Goal: Task Accomplishment & Management: Complete application form

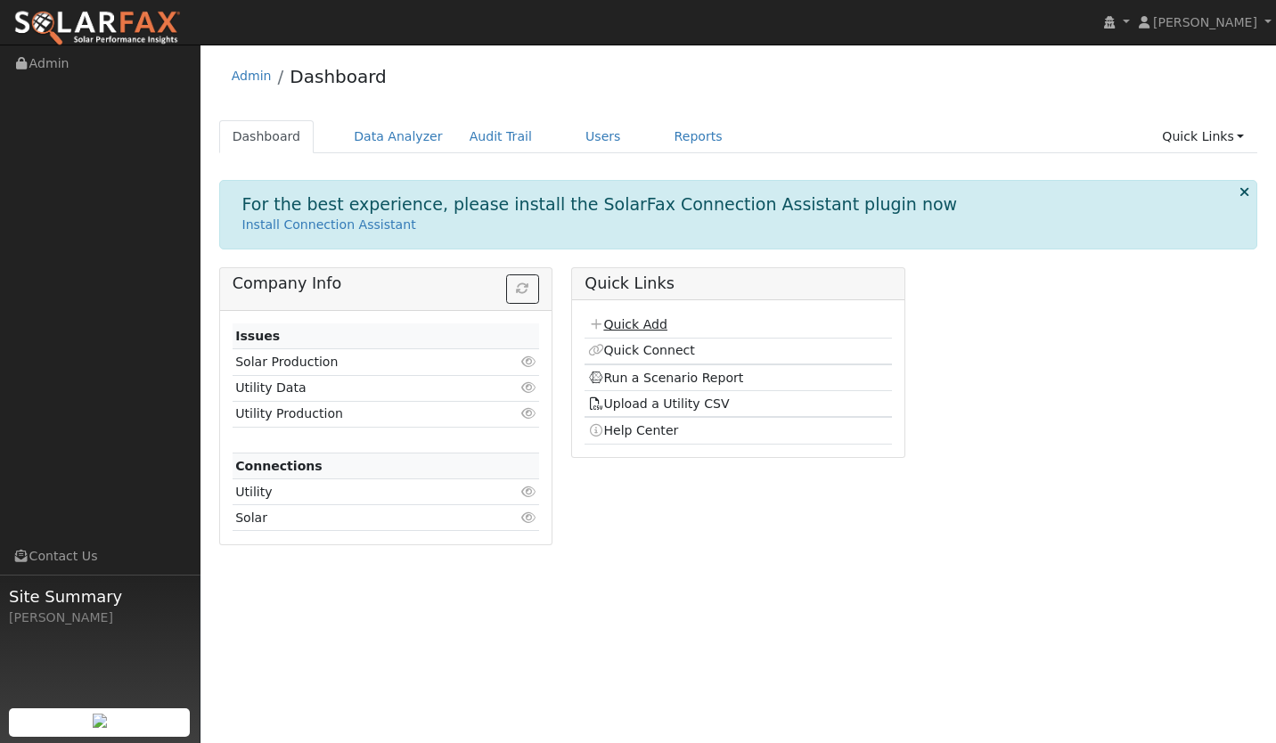
click at [625, 323] on link "Quick Add" at bounding box center [627, 324] width 79 height 14
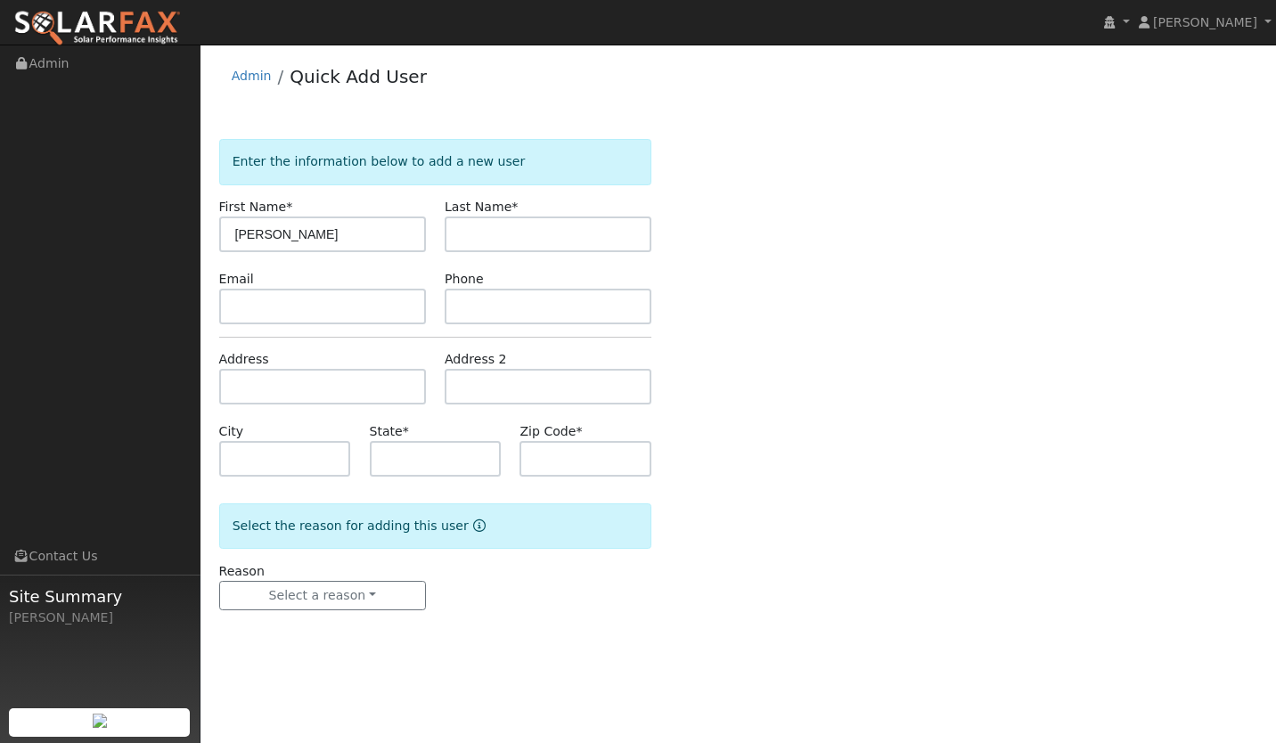
type input "[PERSON_NAME]"
click at [467, 242] on input "text" at bounding box center [548, 234] width 207 height 36
paste input "[PERSON_NAME]"
type input "[PERSON_NAME]"
click at [280, 304] on input "text" at bounding box center [322, 307] width 207 height 36
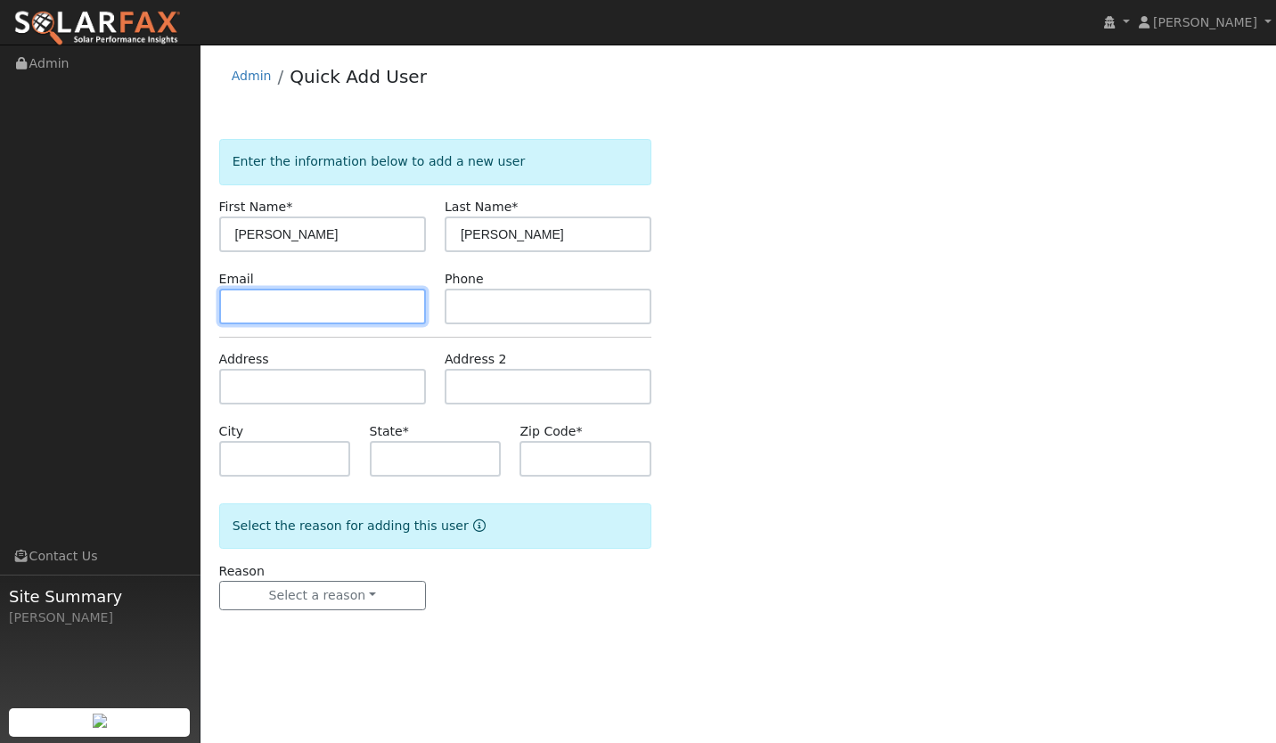
paste input "[EMAIL_ADDRESS][DOMAIN_NAME]"
type input "[EMAIL_ADDRESS][DOMAIN_NAME]"
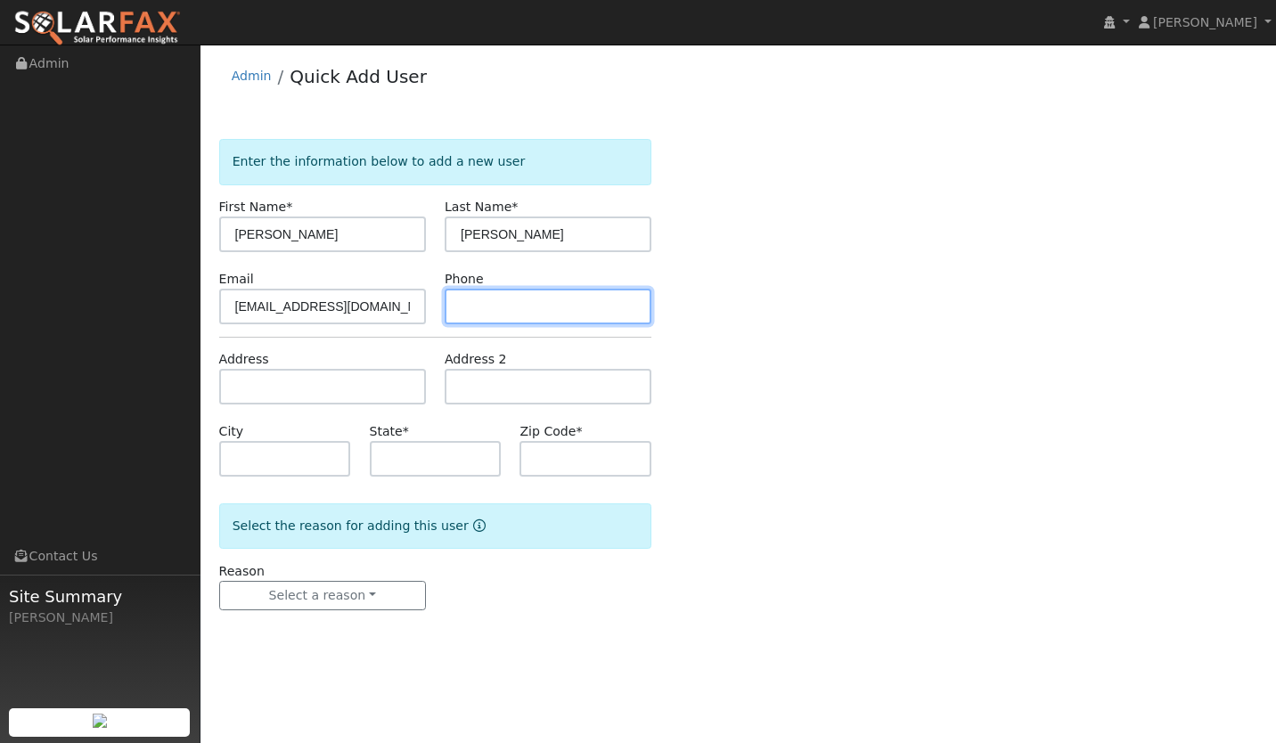
click at [494, 315] on input "text" at bounding box center [548, 307] width 207 height 36
paste input "805-904-8842"
type input "805-904-8842"
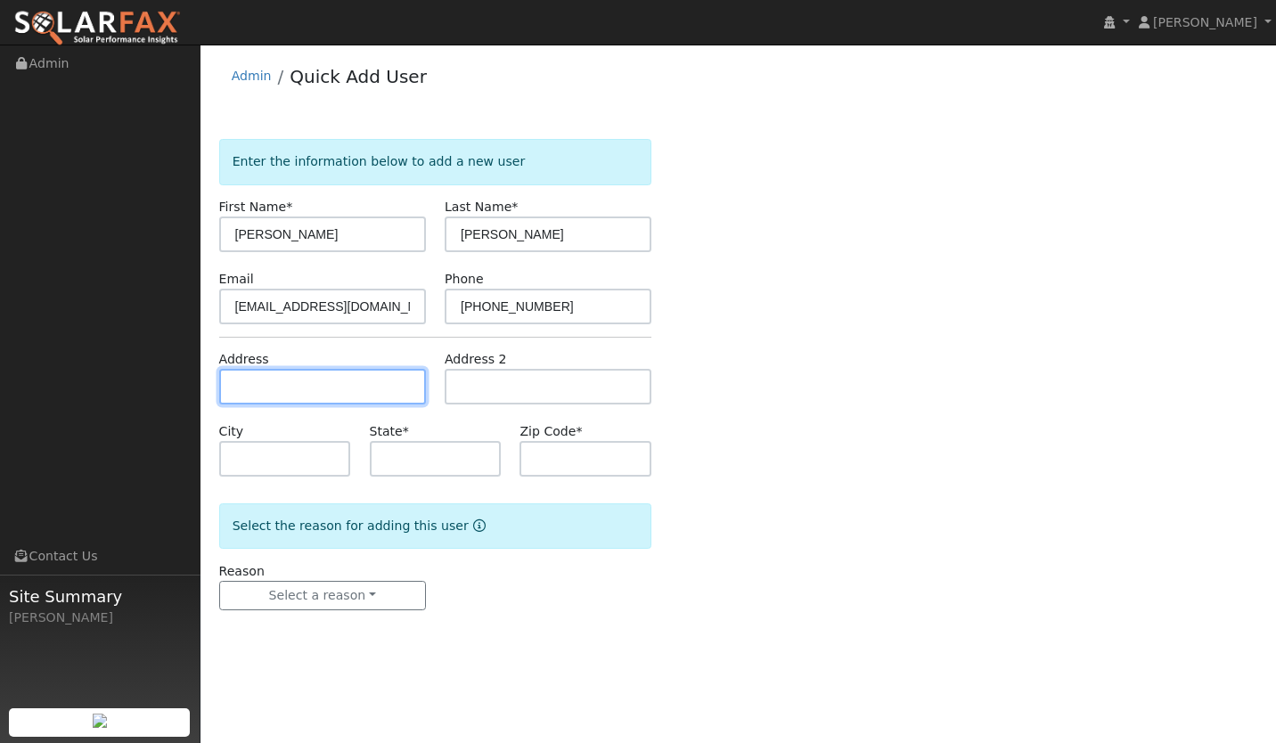
click at [245, 396] on input "text" at bounding box center [322, 387] width 207 height 36
paste input "1115 palm court, Arroyo Grande CA 93420"
type input "1115 Palm Court"
type input "Arroyo Grande"
type input "CA"
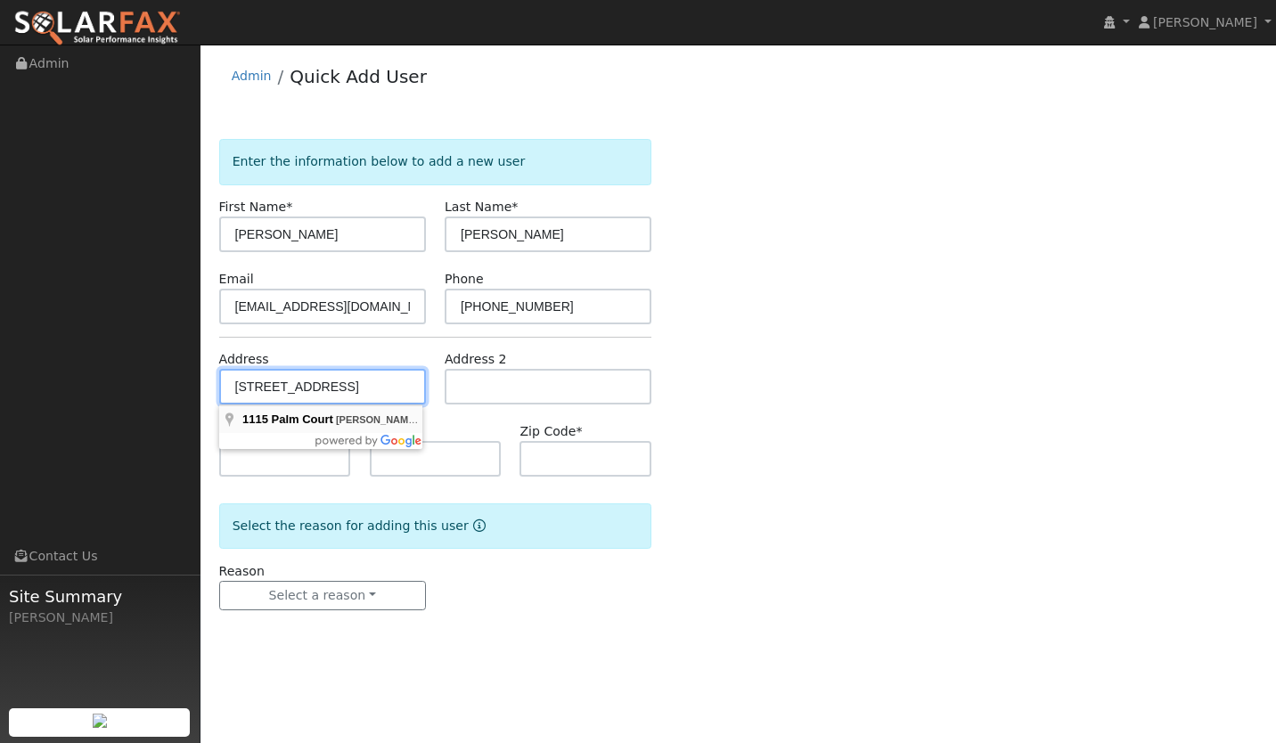
type input "93420"
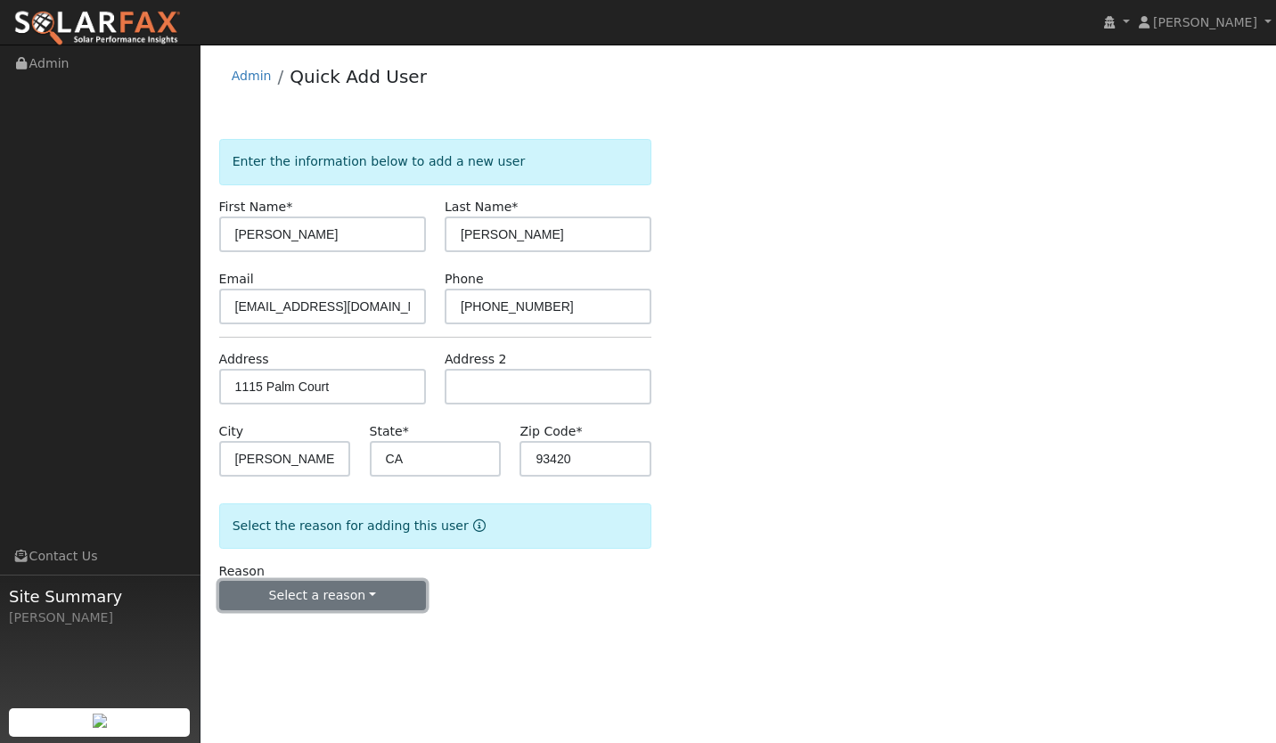
click at [298, 591] on button "Select a reason" at bounding box center [322, 596] width 207 height 30
click at [290, 635] on link "New lead" at bounding box center [318, 632] width 197 height 25
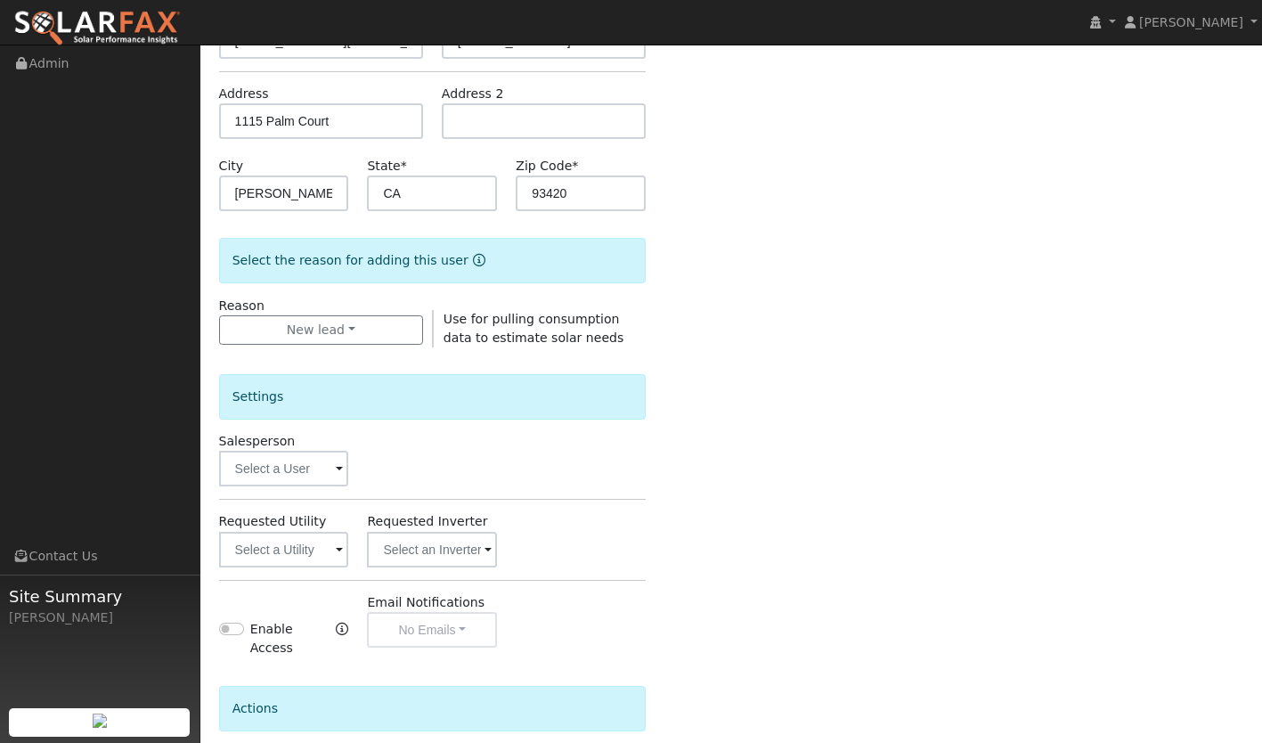
scroll to position [295, 0]
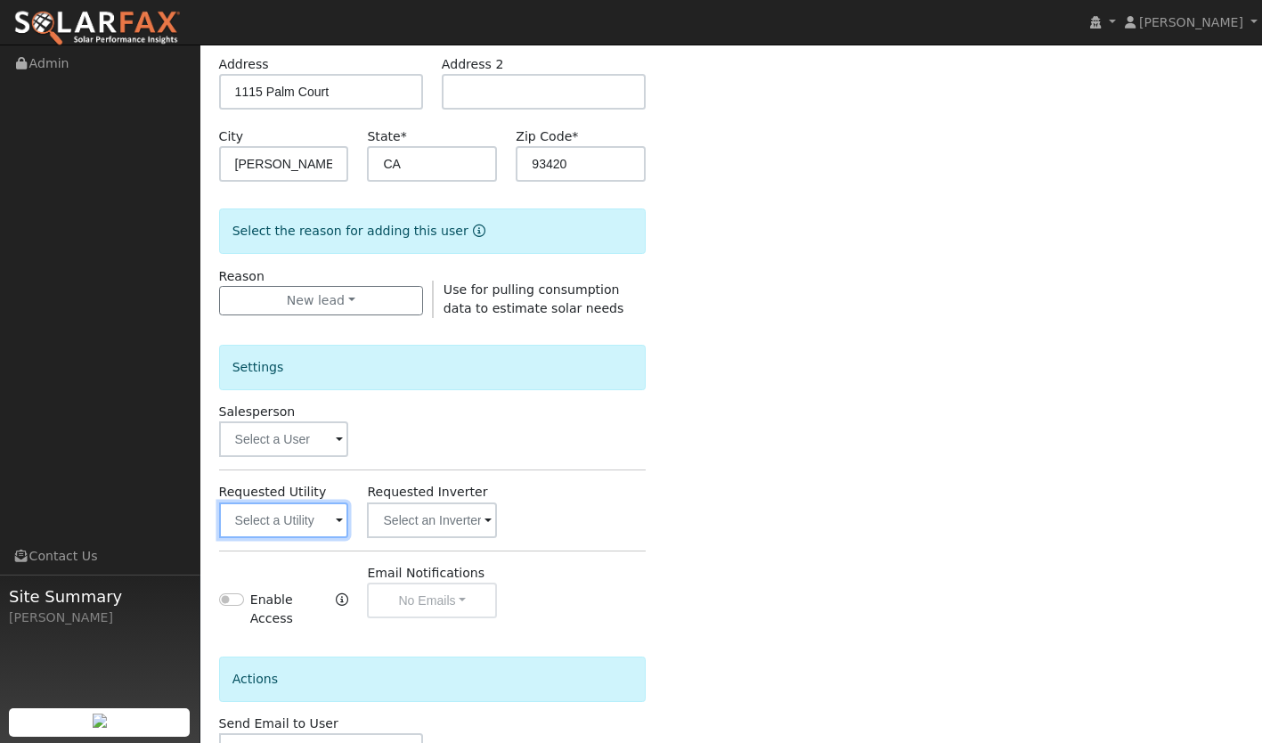
click at [288, 509] on input "text" at bounding box center [284, 520] width 130 height 36
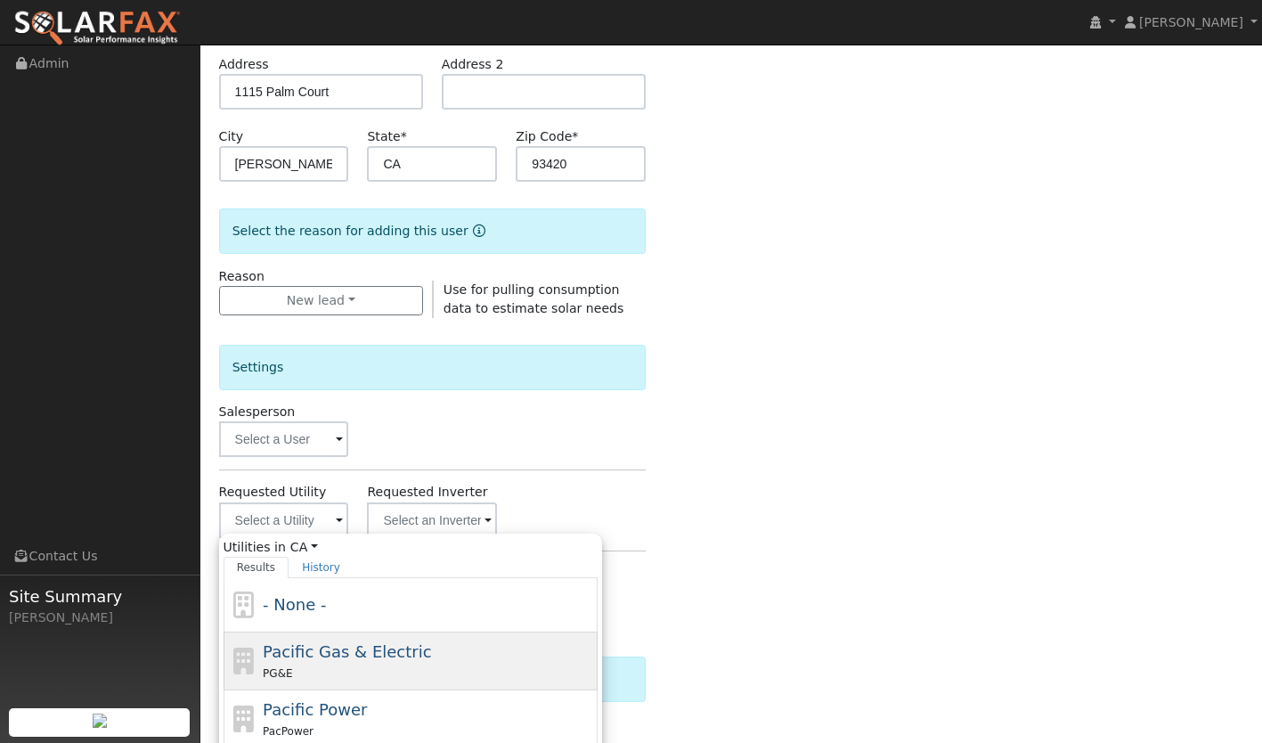
click at [322, 649] on span "Pacific Gas & Electric" at bounding box center [347, 651] width 168 height 19
type input "Pacific Gas & Electric"
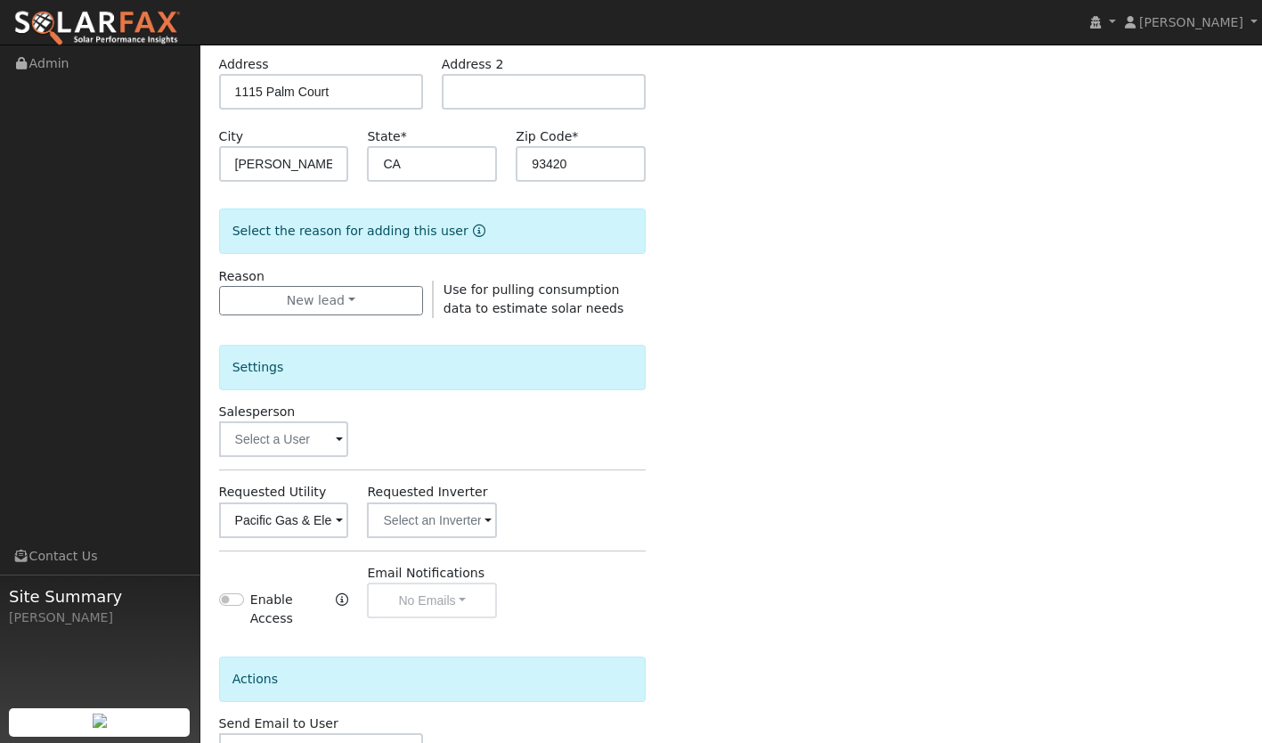
scroll to position [411, 0]
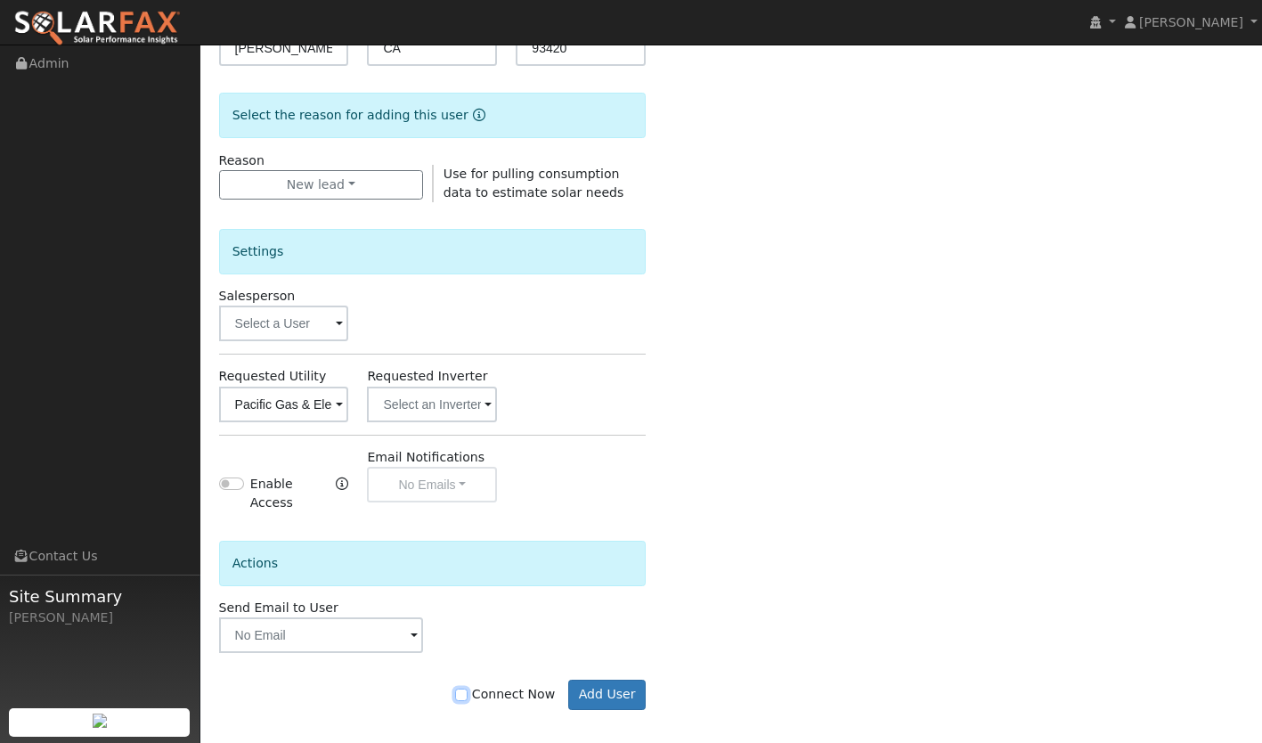
click at [468, 689] on input "Connect Now" at bounding box center [461, 695] width 12 height 12
checkbox input "true"
click at [604, 685] on button "Add User" at bounding box center [607, 695] width 78 height 30
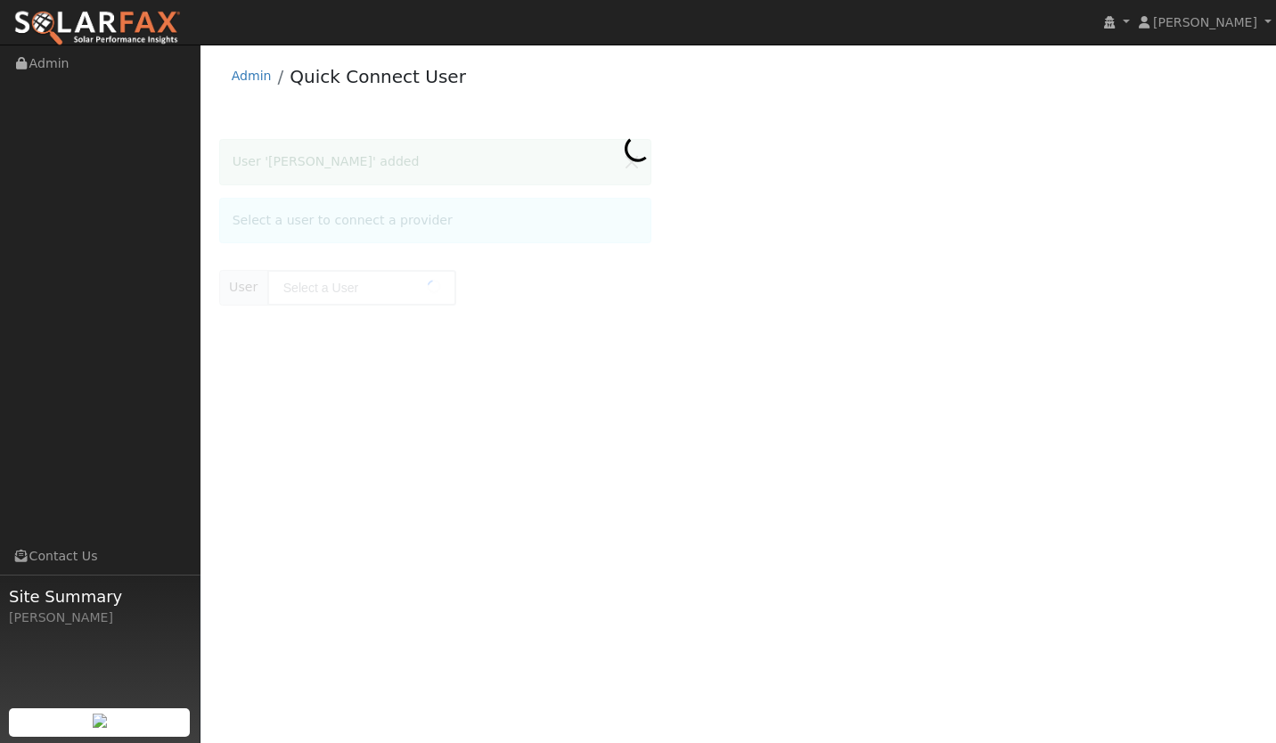
type input "[PERSON_NAME]"
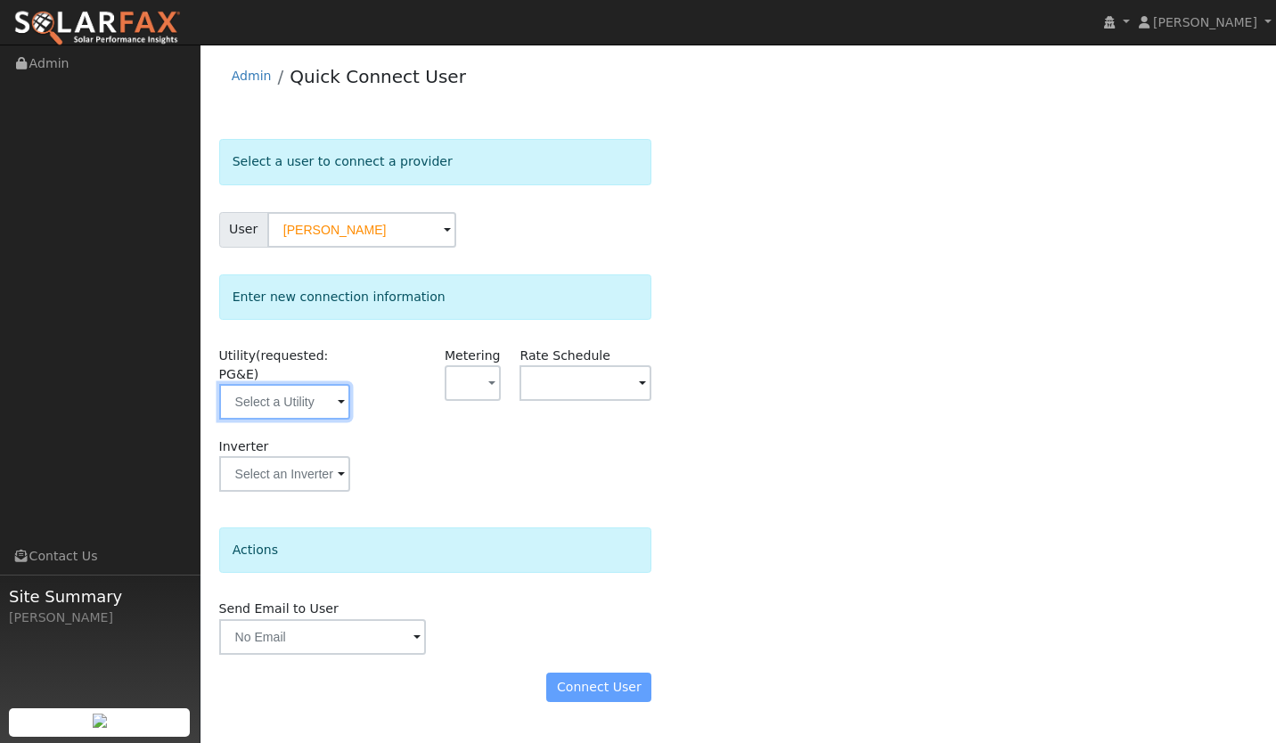
click at [259, 417] on input "text" at bounding box center [285, 402] width 132 height 36
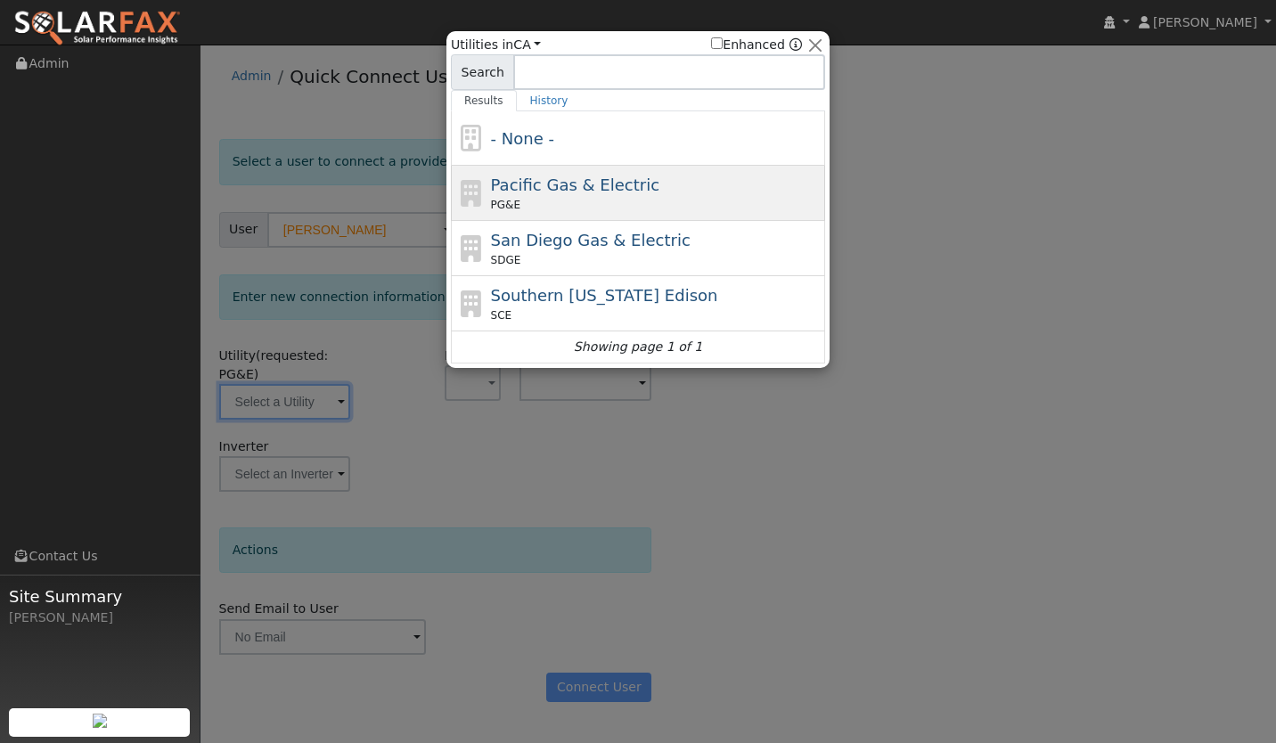
click at [566, 183] on span "Pacific Gas & Electric" at bounding box center [575, 185] width 168 height 19
type input "PG&E"
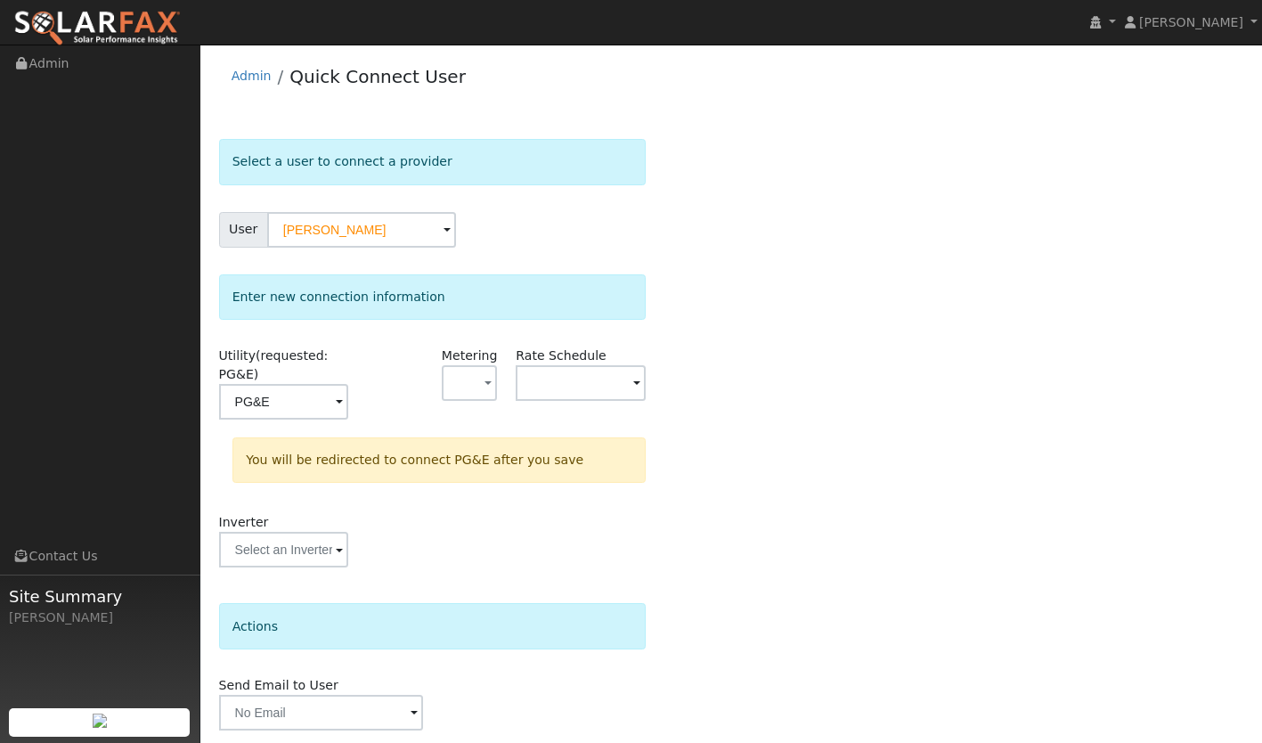
scroll to position [61, 0]
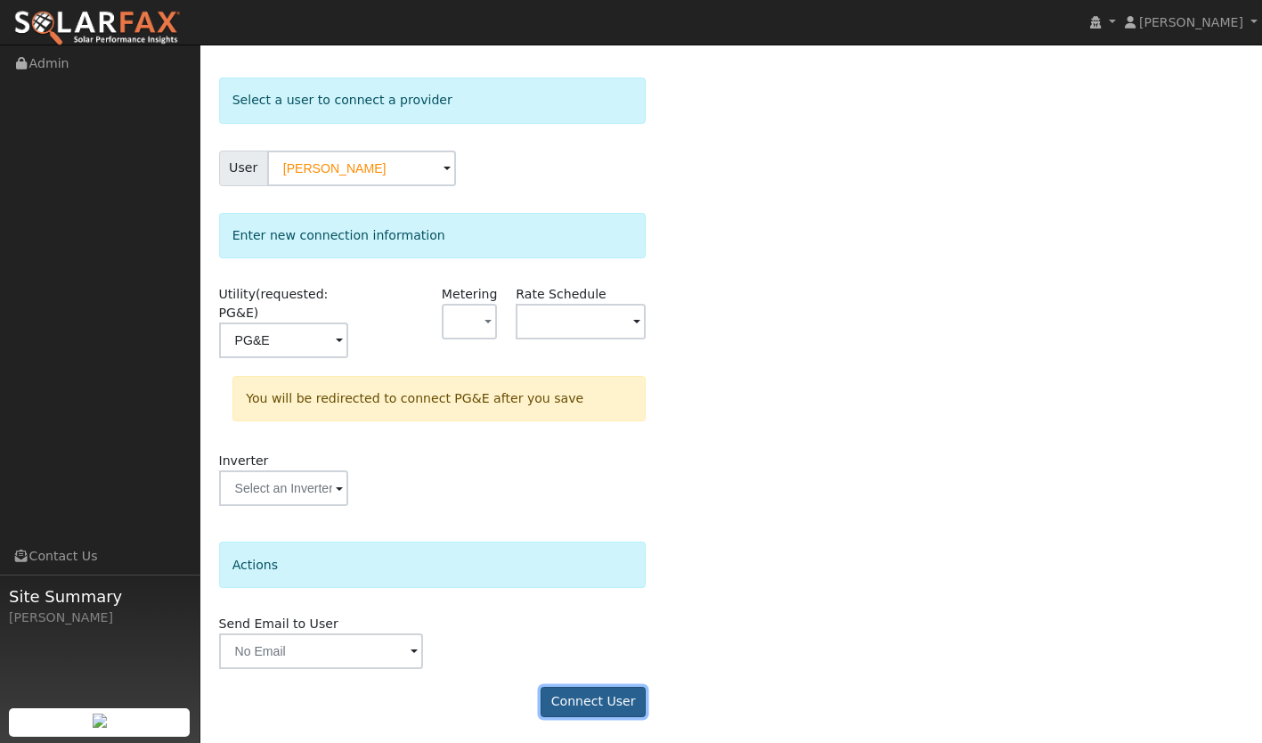
click at [590, 709] on button "Connect User" at bounding box center [593, 702] width 105 height 30
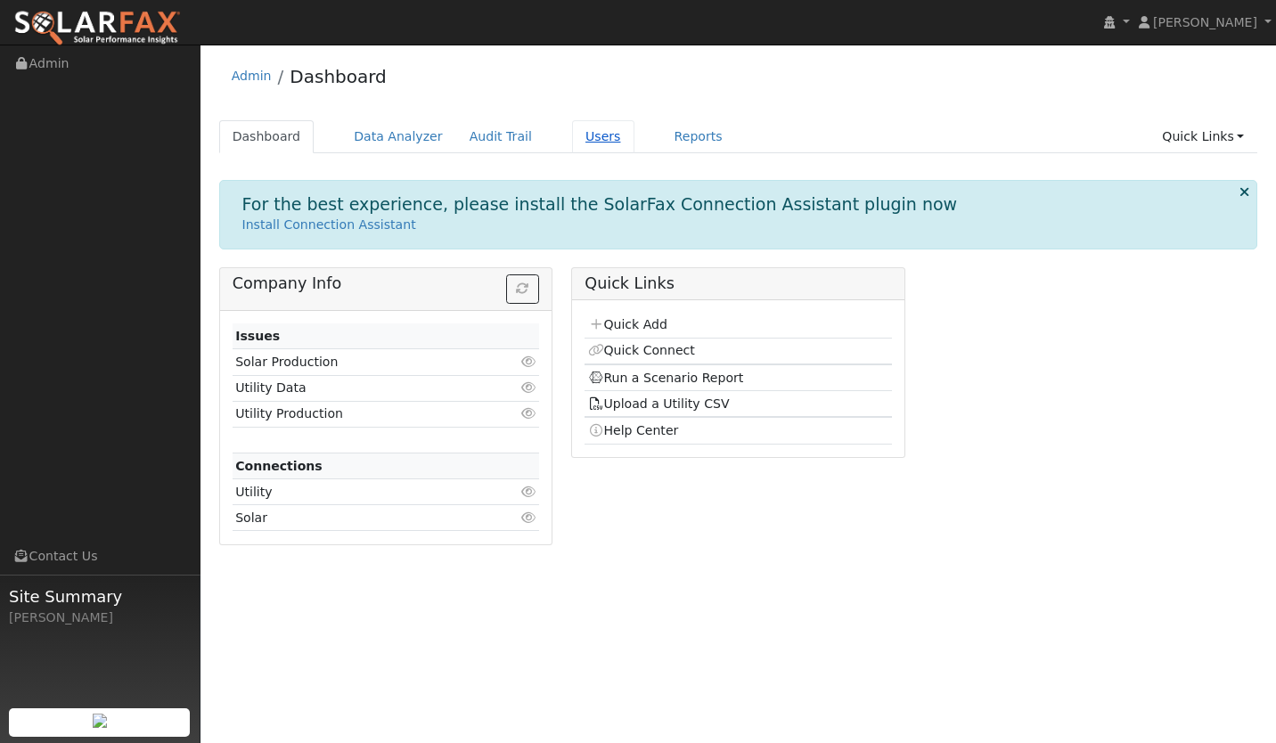
click at [575, 139] on link "Users" at bounding box center [603, 136] width 62 height 33
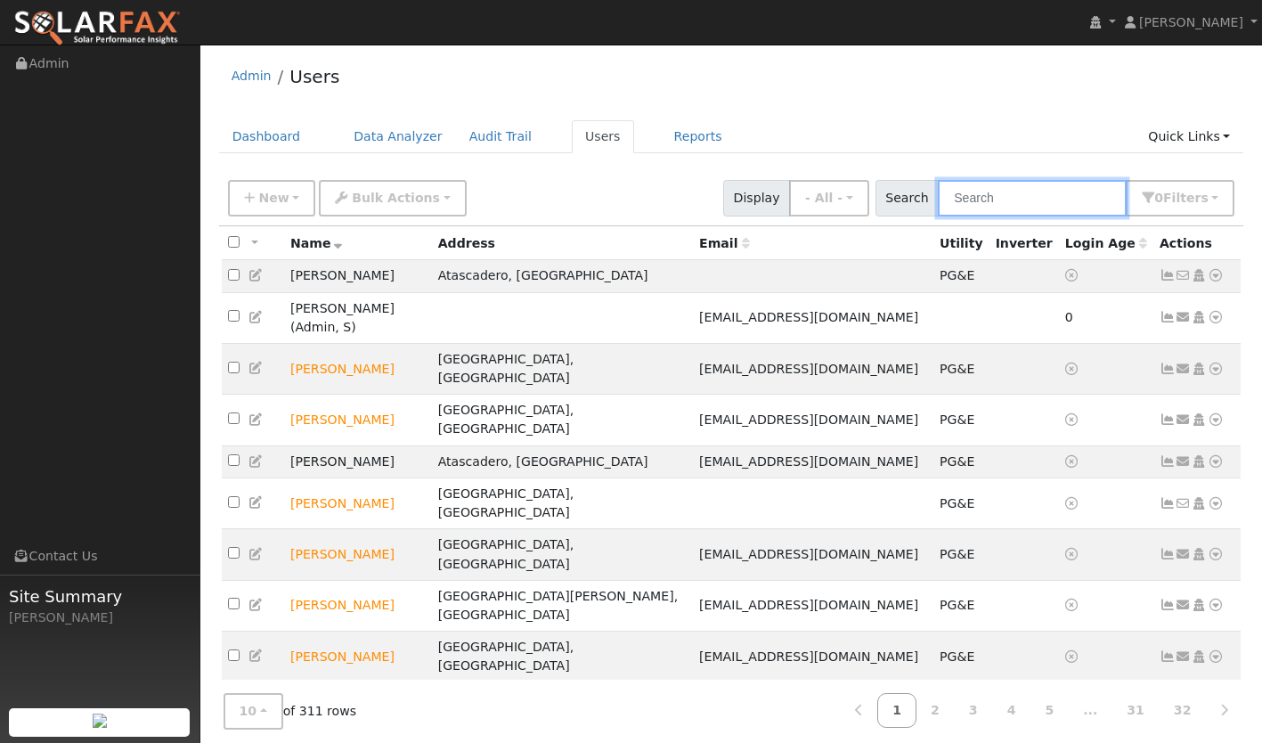
click at [1019, 198] on input "text" at bounding box center [1032, 198] width 189 height 37
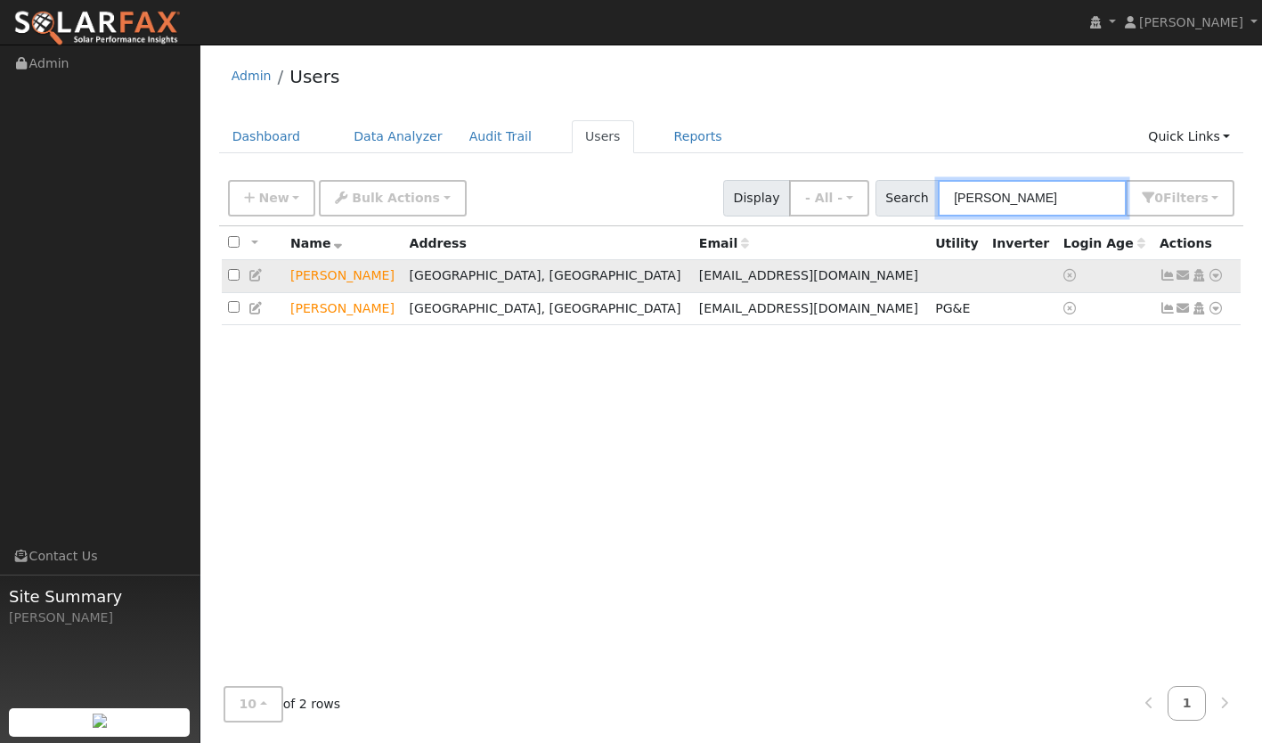
type input "[PERSON_NAME]"
click at [1220, 274] on icon at bounding box center [1216, 275] width 16 height 12
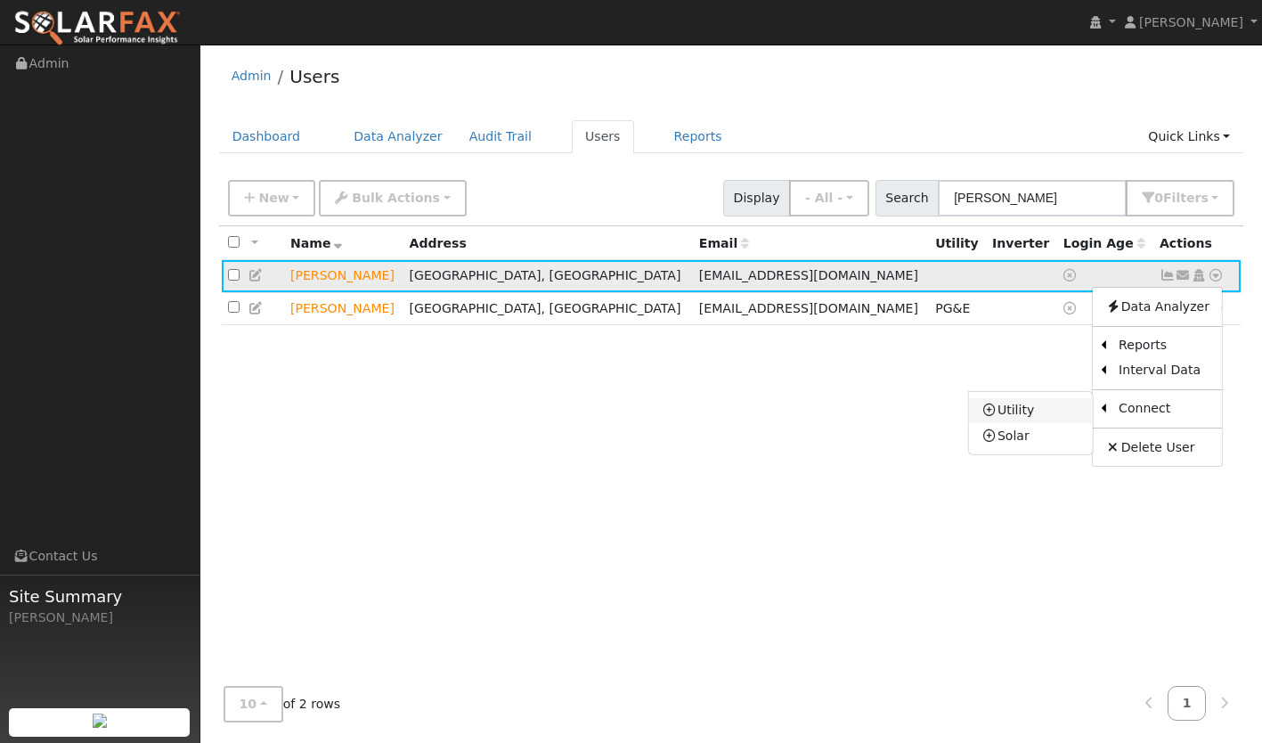
click at [1042, 419] on link "Utility" at bounding box center [1031, 410] width 124 height 25
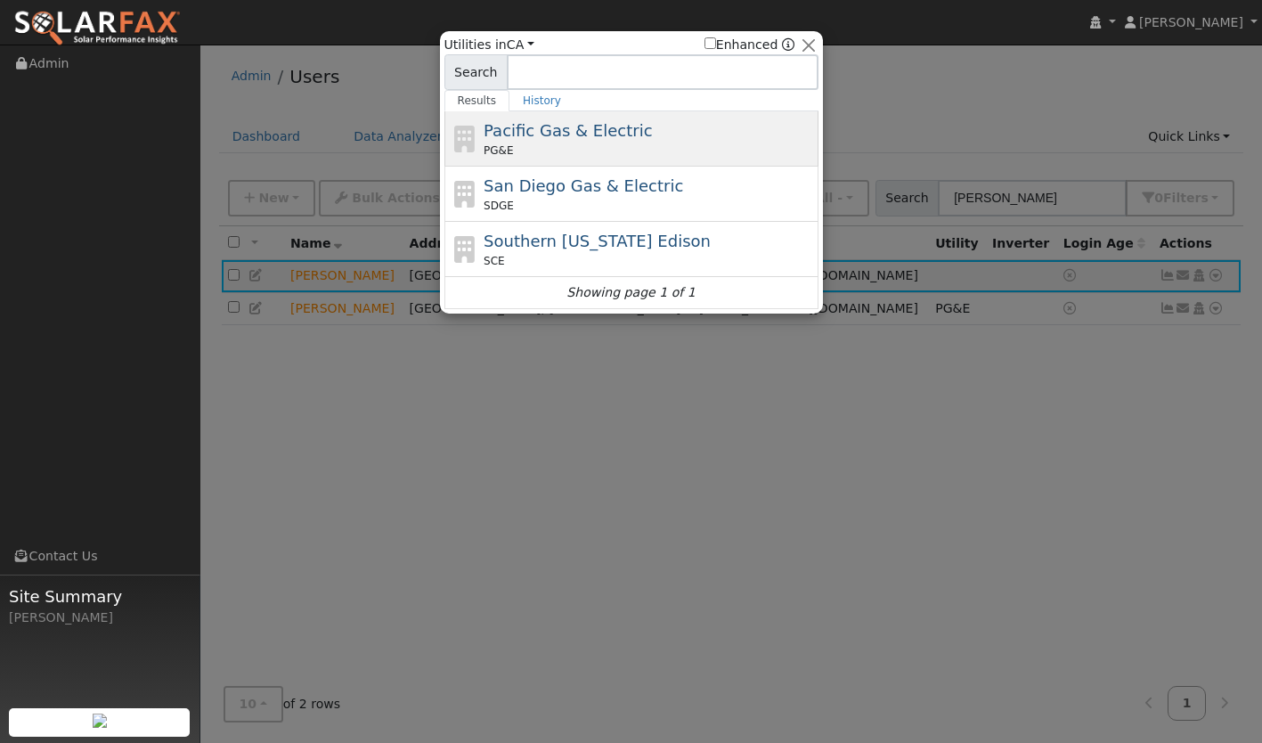
click at [513, 133] on span "Pacific Gas & Electric" at bounding box center [568, 130] width 168 height 19
